Goal: Task Accomplishment & Management: Manage account settings

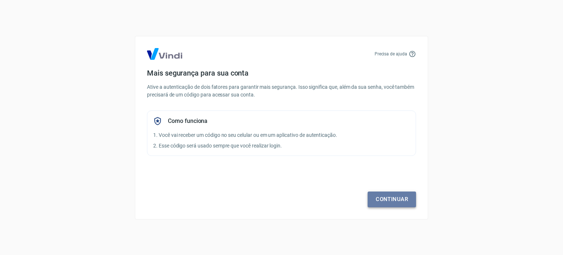
click at [391, 194] on link "Continuar" at bounding box center [391, 198] width 48 height 15
